Goal: Book appointment/travel/reservation

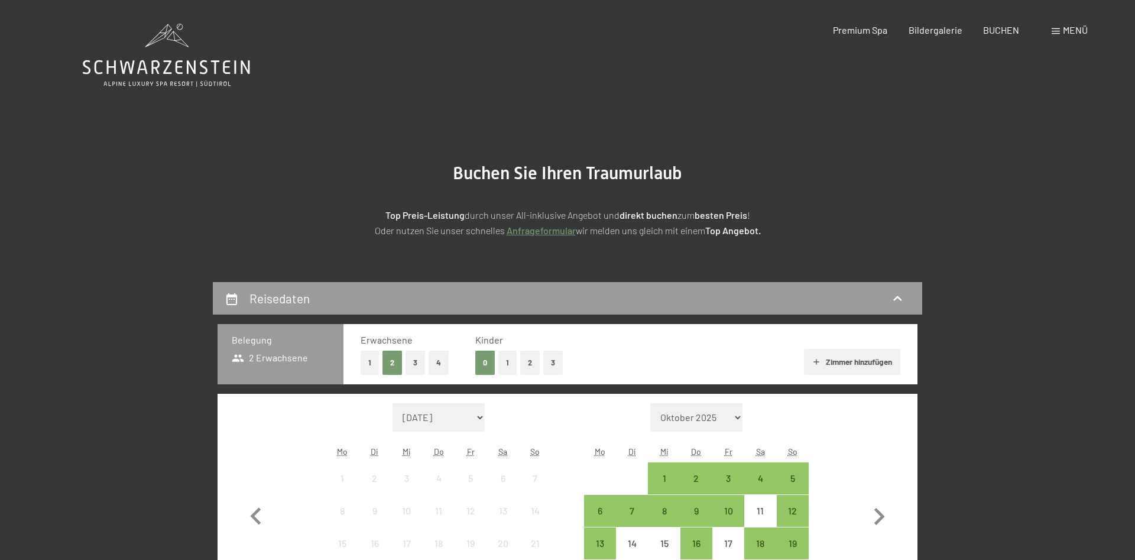
click at [527, 367] on button "2" at bounding box center [530, 362] width 20 height 24
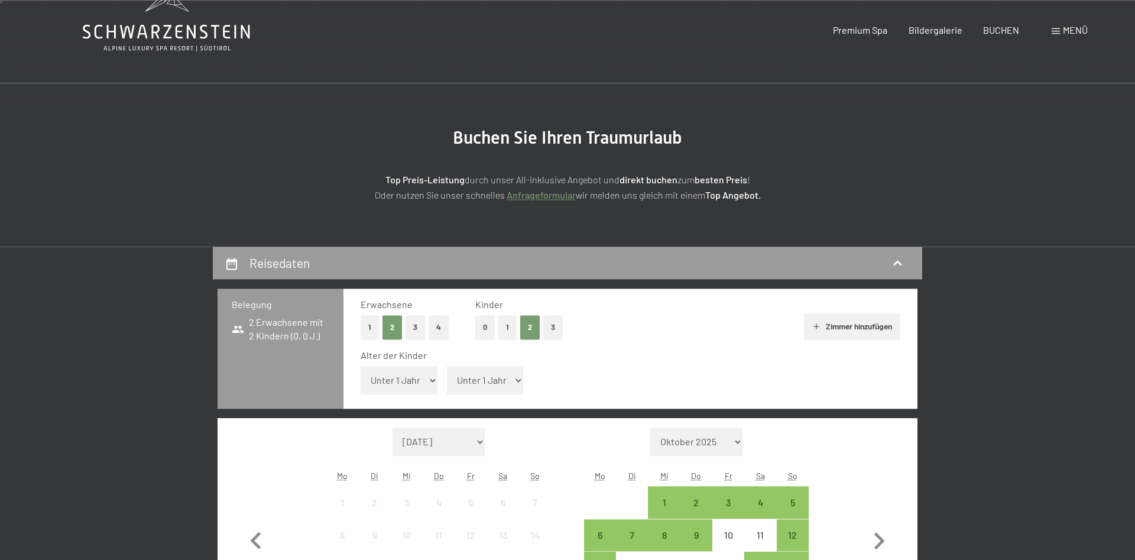
scroll to position [121, 0]
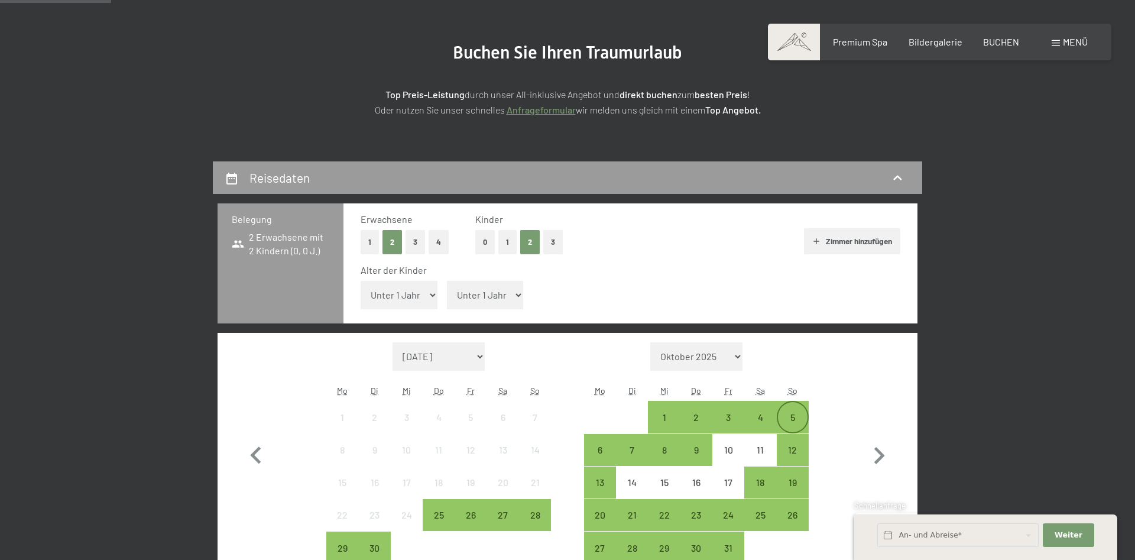
click at [803, 424] on div "5" at bounding box center [793, 427] width 30 height 30
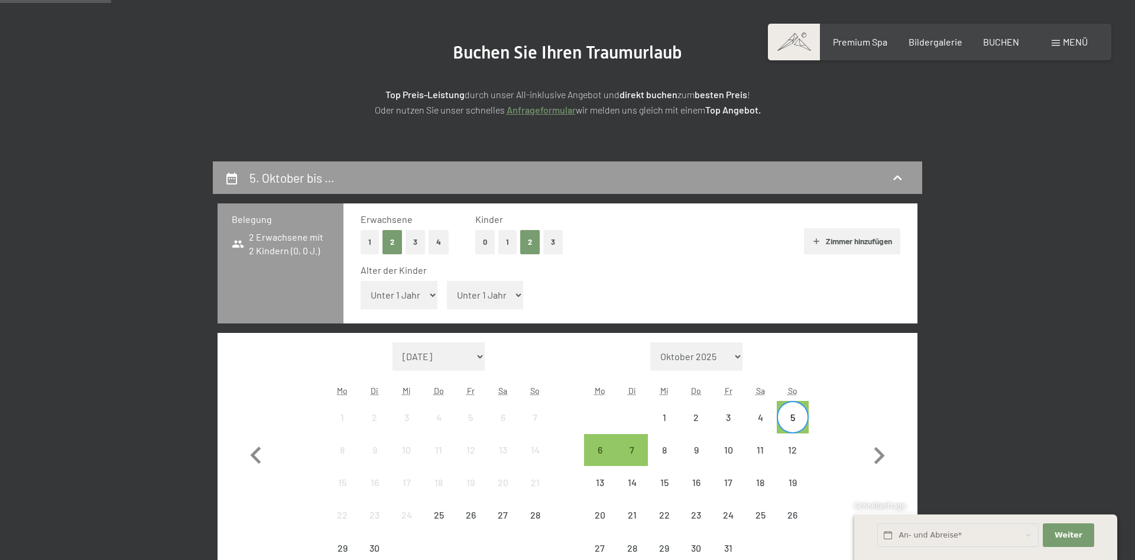
click at [791, 421] on div "5" at bounding box center [793, 427] width 30 height 30
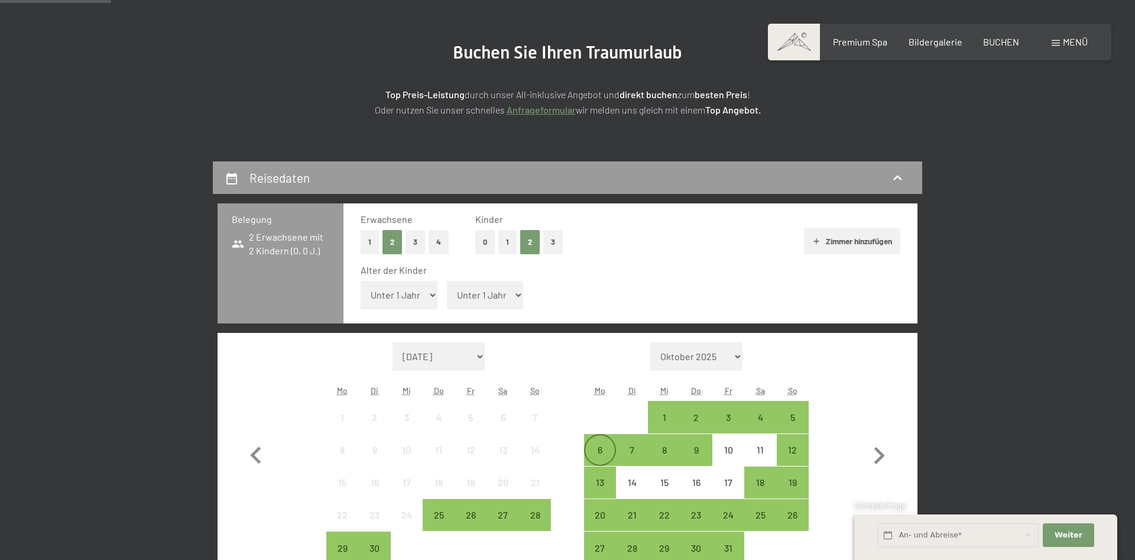
click at [609, 438] on div "6" at bounding box center [600, 450] width 32 height 32
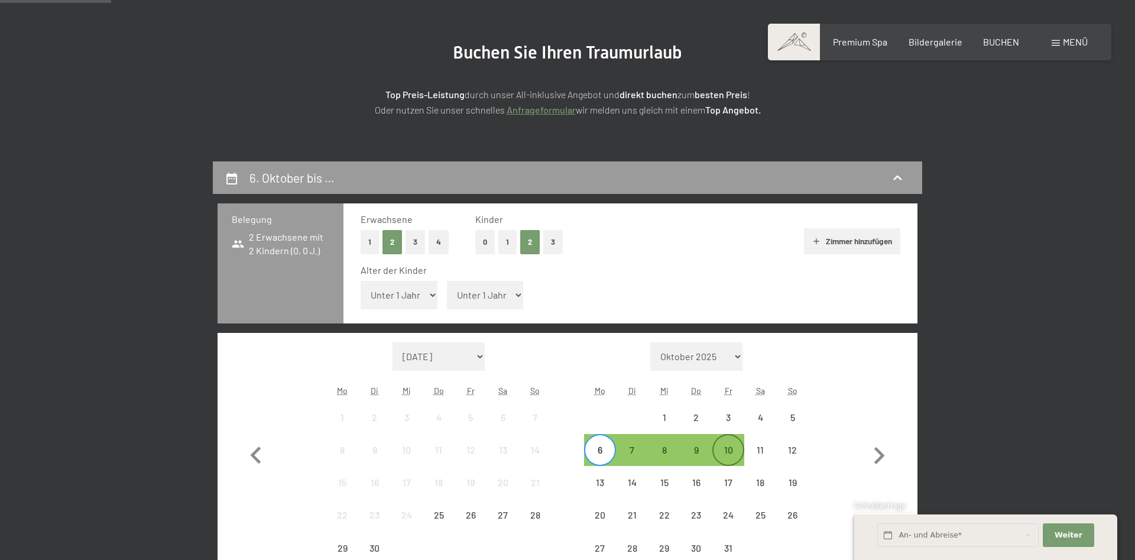
click at [725, 446] on div "10" at bounding box center [728, 460] width 30 height 30
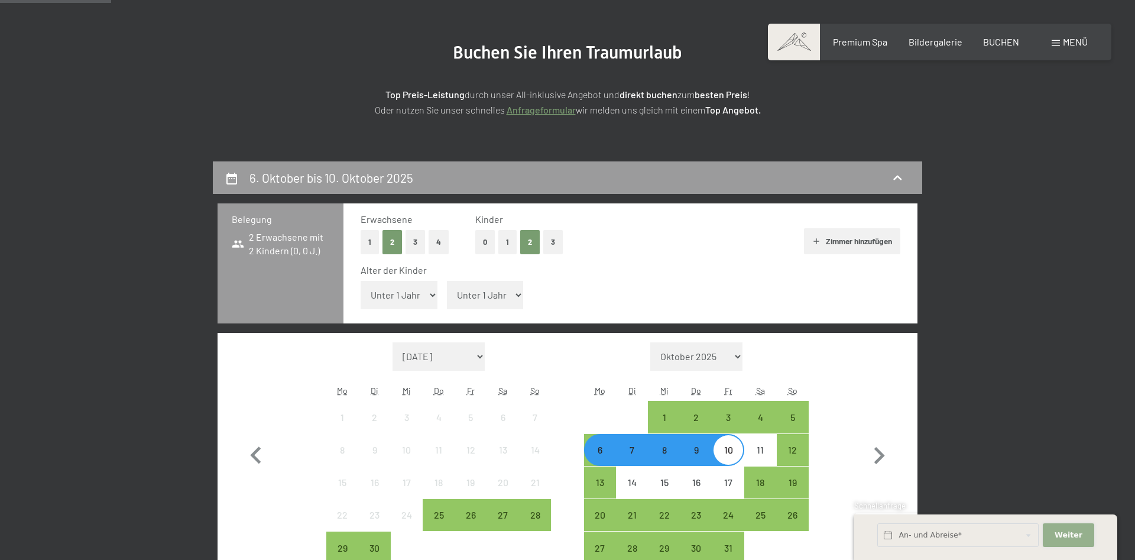
click at [1066, 537] on span "Weiter" at bounding box center [1068, 534] width 28 height 11
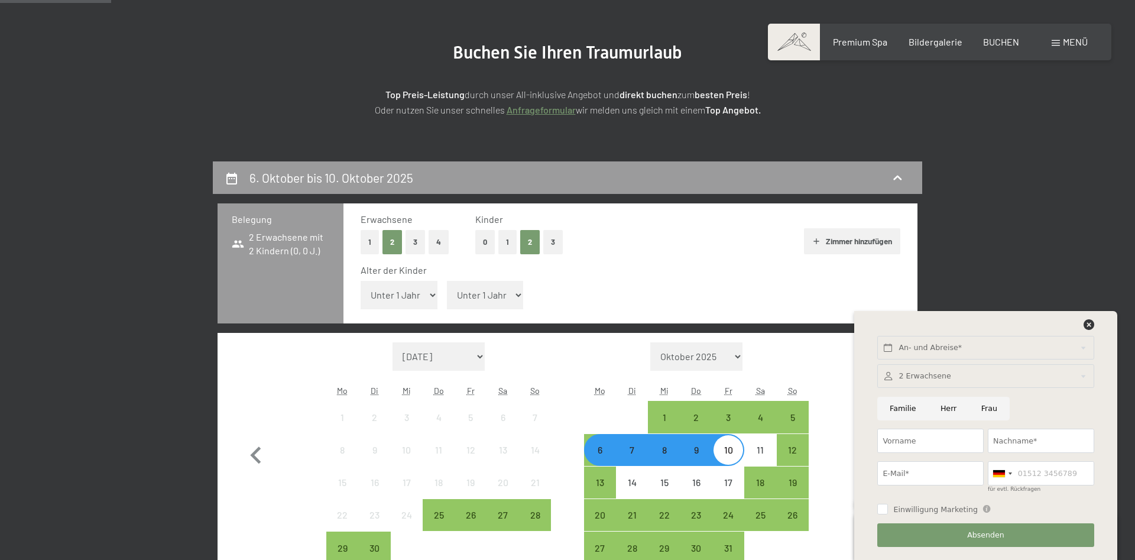
click at [360, 281] on select "Unter 1 Jahr 1 Jahr 2 Jahre 3 Jahre 4 Jahre 5 Jahre 6 Jahre 7 Jahre 8 Jahre 9 J…" at bounding box center [398, 295] width 77 height 28
select select "13"
click option "13 Jahre" at bounding box center [0, 0] width 0 height 0
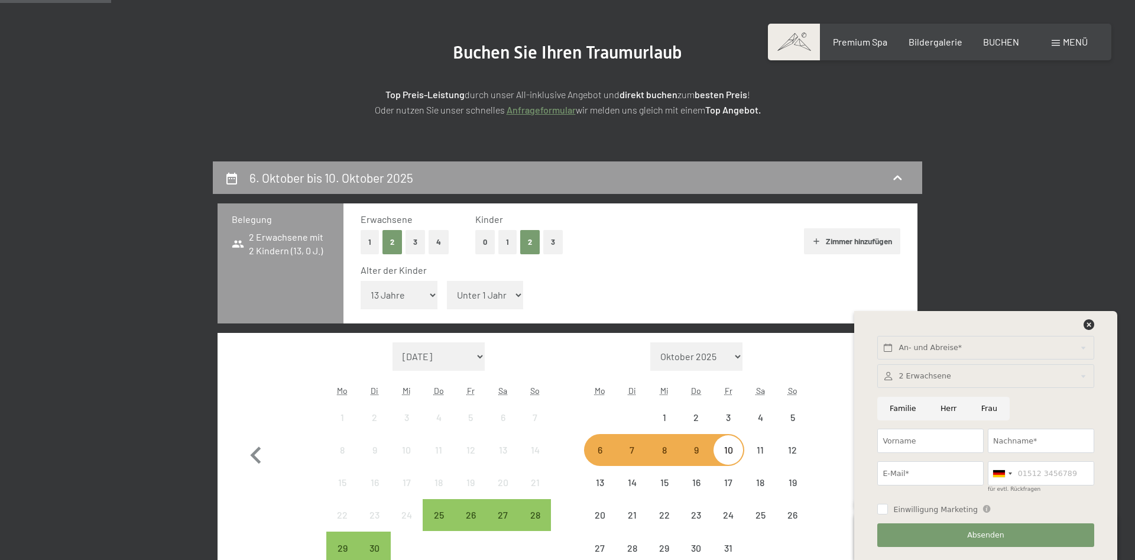
click at [447, 281] on select "Unter 1 Jahr 1 Jahr 2 Jahre 3 Jahre 4 Jahre 5 Jahre 6 Jahre 7 Jahre 8 Jahre 9 J…" at bounding box center [485, 295] width 77 height 28
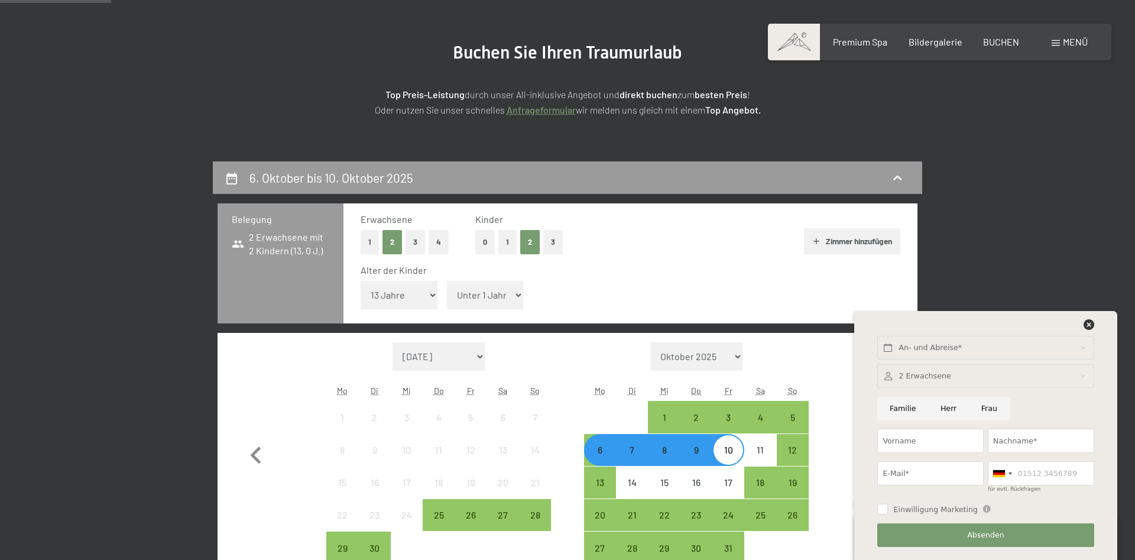
select select "9"
click option "9 Jahre" at bounding box center [0, 0] width 0 height 0
click at [1089, 321] on icon at bounding box center [1088, 324] width 11 height 11
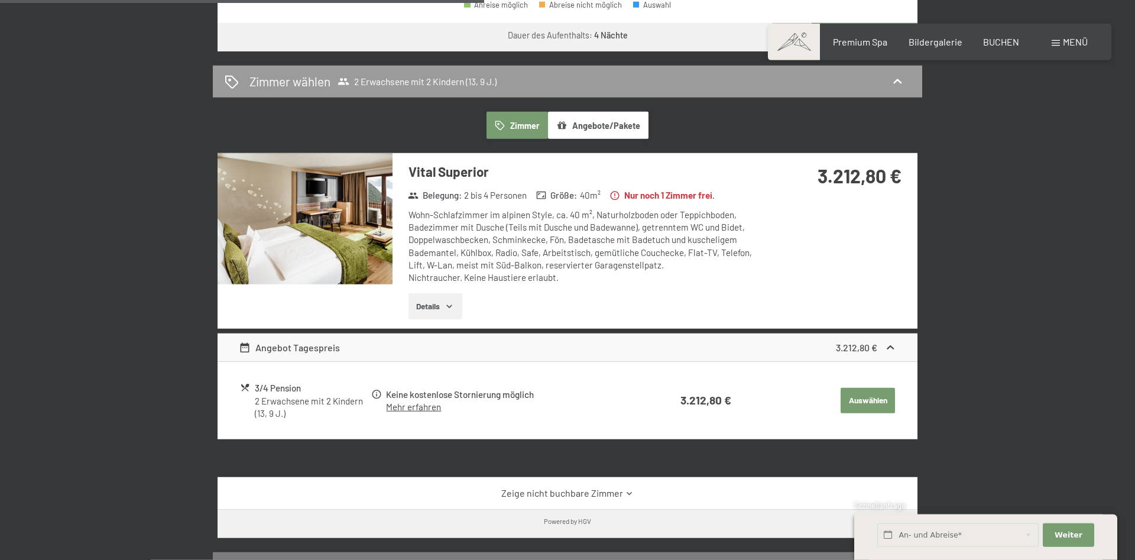
scroll to position [663, 0]
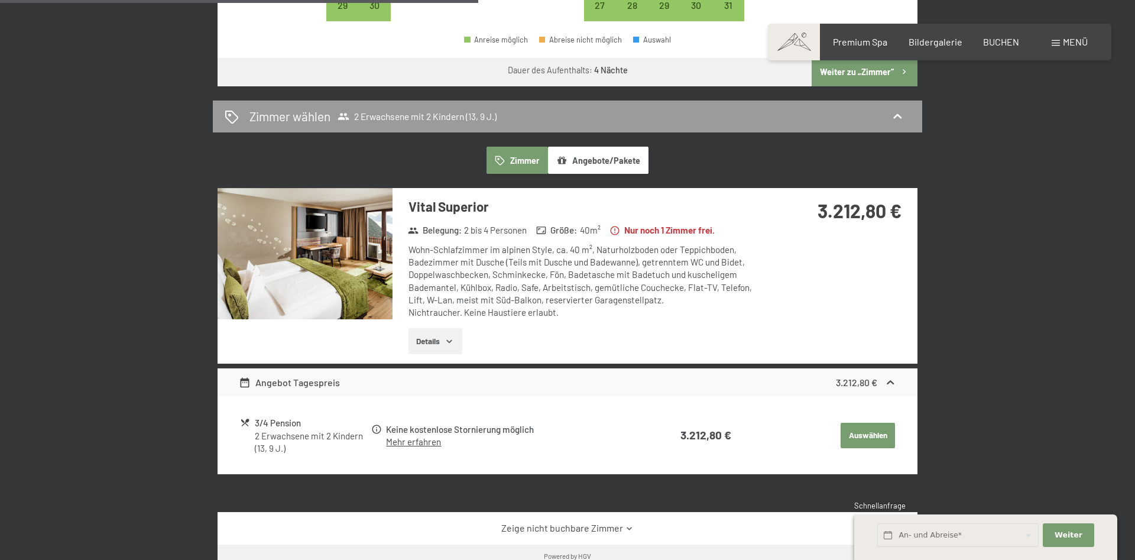
click at [421, 339] on button "Details" at bounding box center [435, 341] width 54 height 26
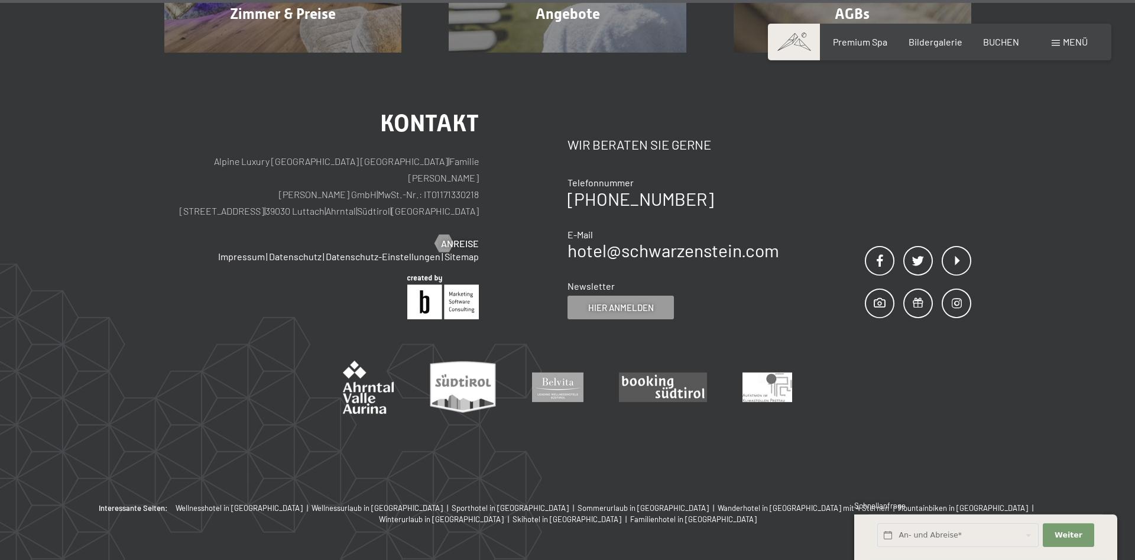
scroll to position [1743, 0]
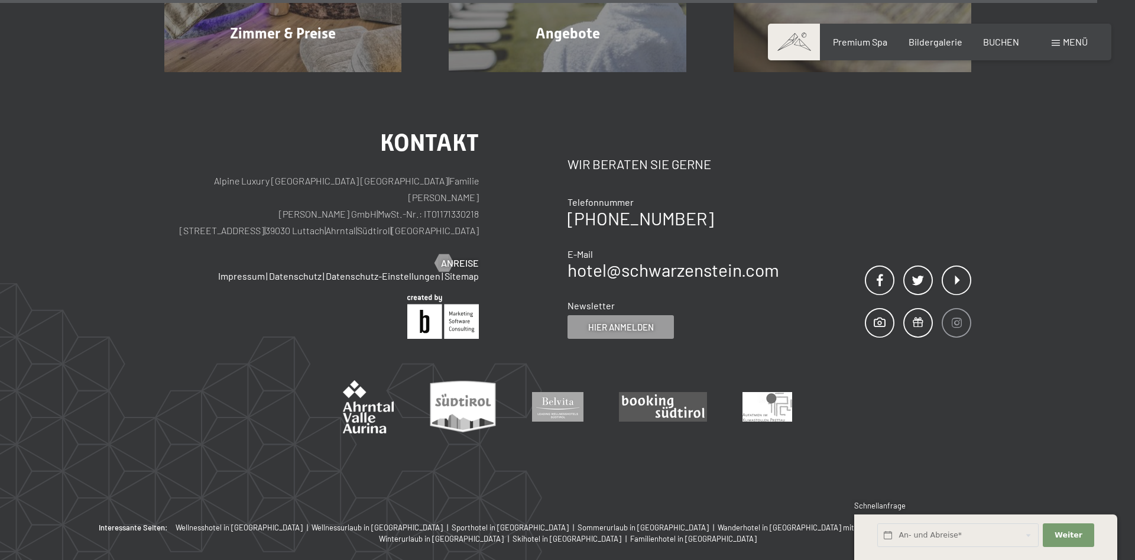
click at [953, 325] on span at bounding box center [956, 323] width 30 height 30
